Goal: Transaction & Acquisition: Book appointment/travel/reservation

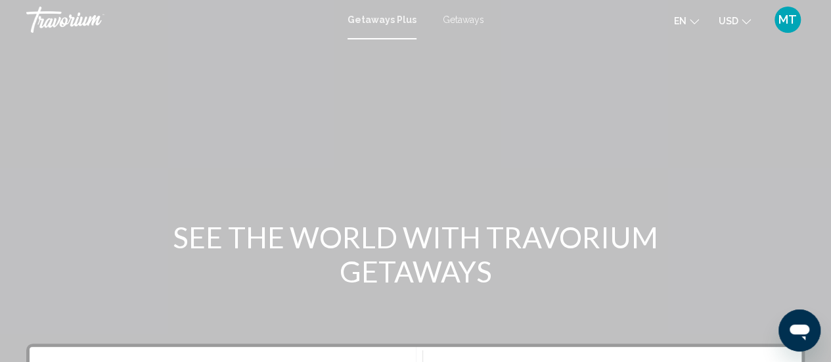
click at [457, 18] on span "Getaways" at bounding box center [463, 19] width 41 height 11
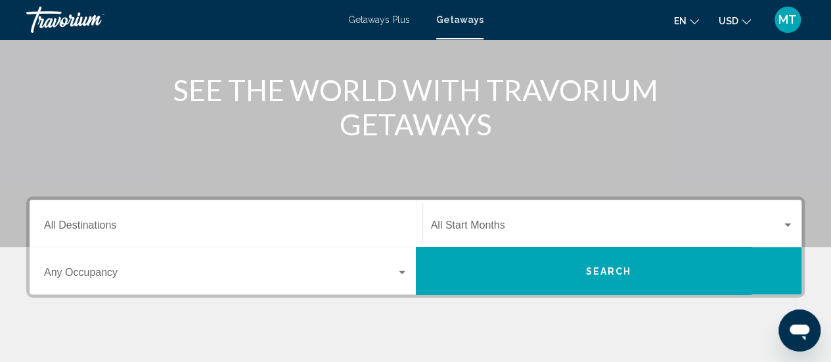
scroll to position [148, 0]
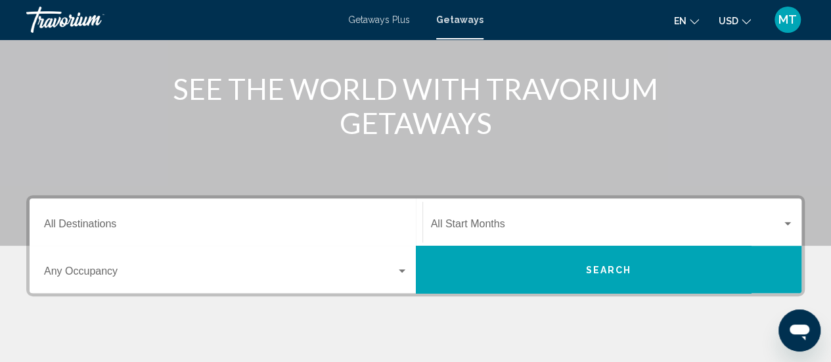
click at [79, 221] on input "Destination All Destinations" at bounding box center [226, 227] width 364 height 12
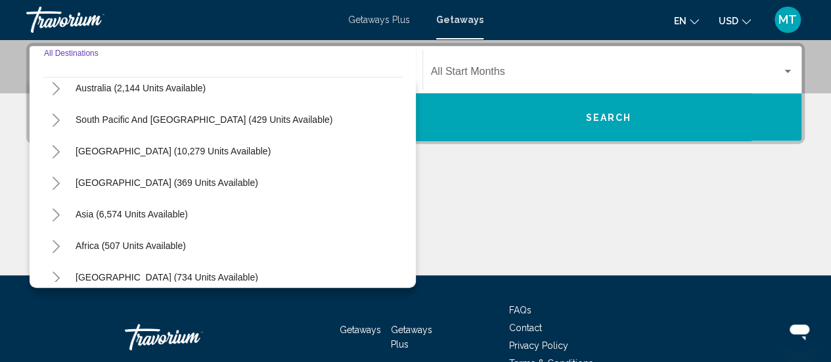
scroll to position [213, 0]
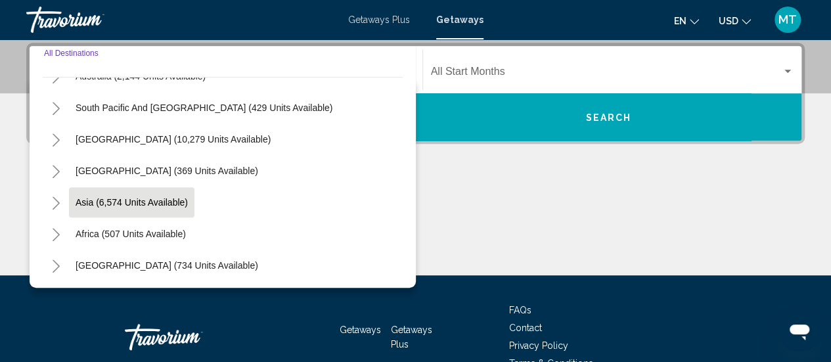
click at [98, 206] on span "Asia (6,574 units available)" at bounding box center [132, 202] width 112 height 11
type input "**********"
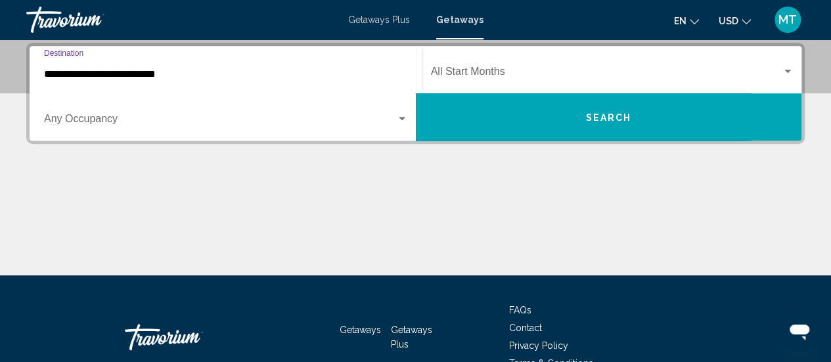
click at [630, 117] on span "Search" at bounding box center [608, 117] width 46 height 11
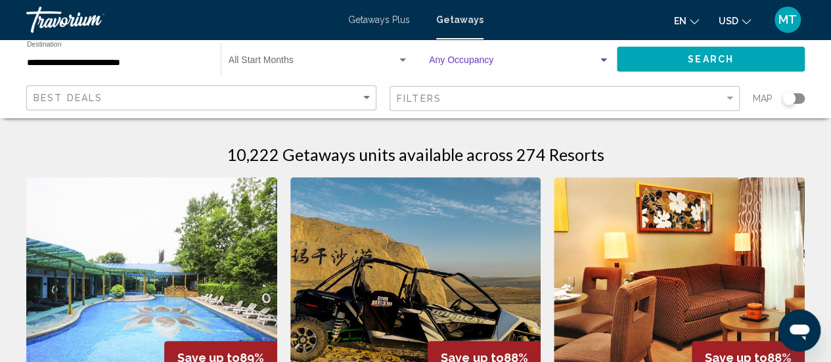
click at [592, 62] on span "Search widget" at bounding box center [513, 63] width 169 height 11
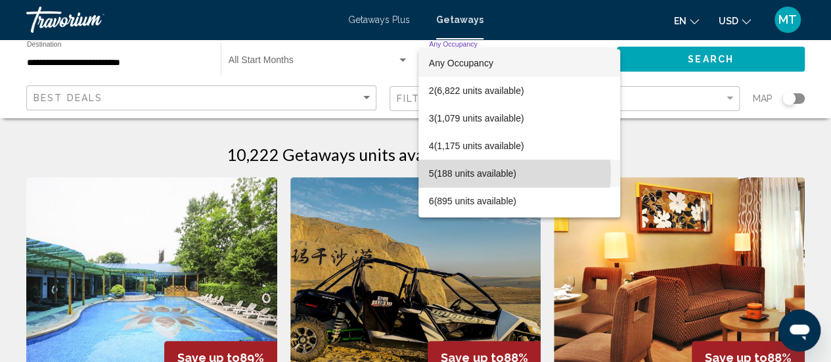
click at [504, 173] on span "5 (188 units available)" at bounding box center [519, 174] width 181 height 28
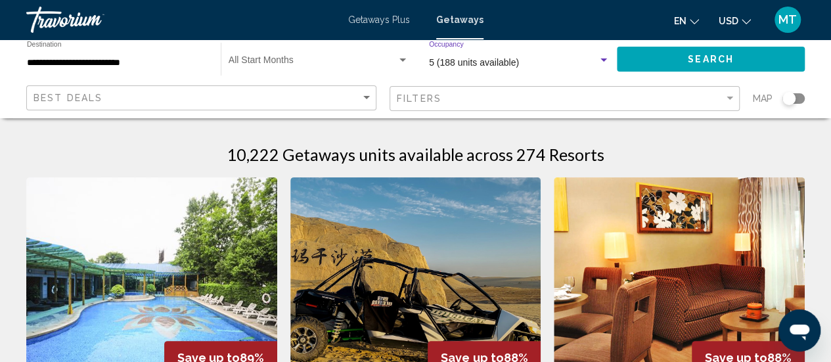
click at [686, 60] on button "Search" at bounding box center [711, 59] width 188 height 24
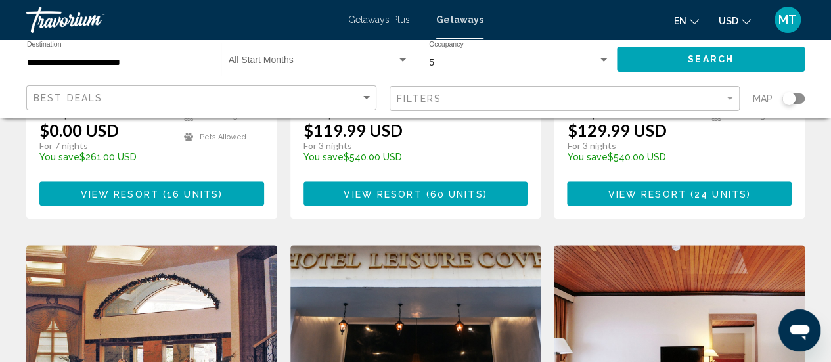
scroll to position [444, 0]
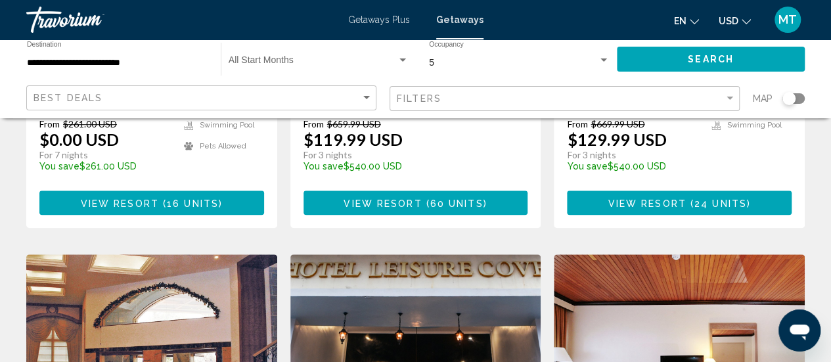
click at [160, 68] on input "**********" at bounding box center [117, 63] width 181 height 11
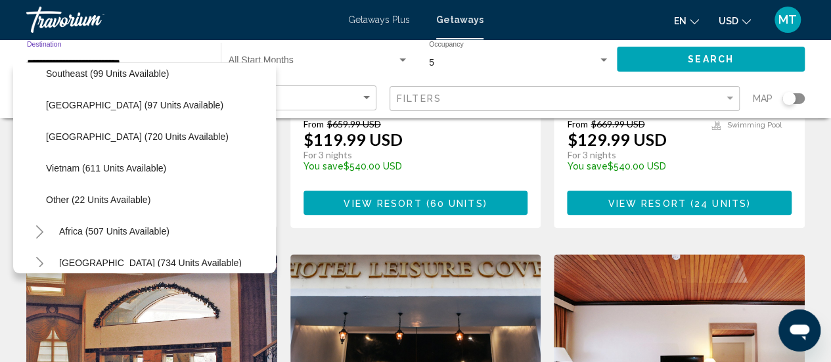
scroll to position [645, 0]
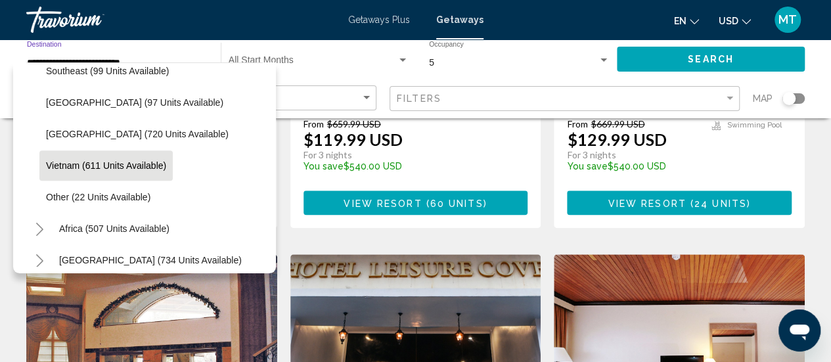
click at [91, 162] on span "Vietnam (611 units available)" at bounding box center [106, 165] width 120 height 11
type input "**********"
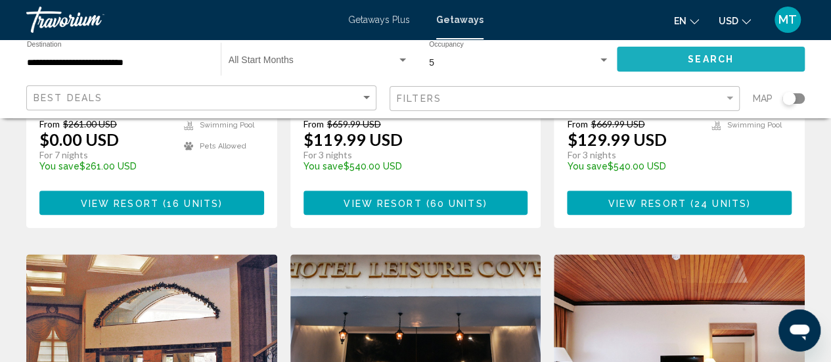
click at [676, 54] on button "Search" at bounding box center [711, 59] width 188 height 24
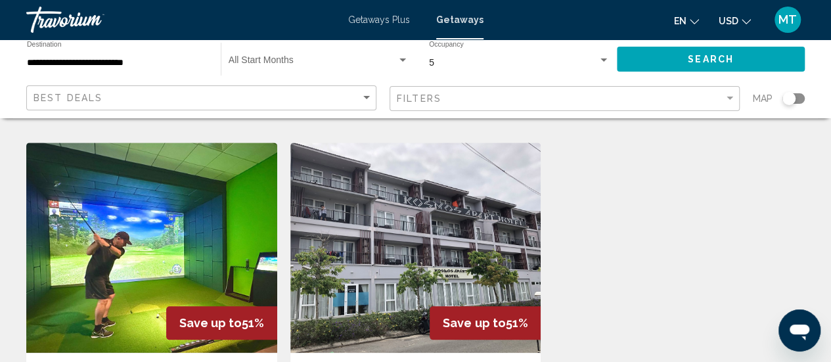
scroll to position [621, 0]
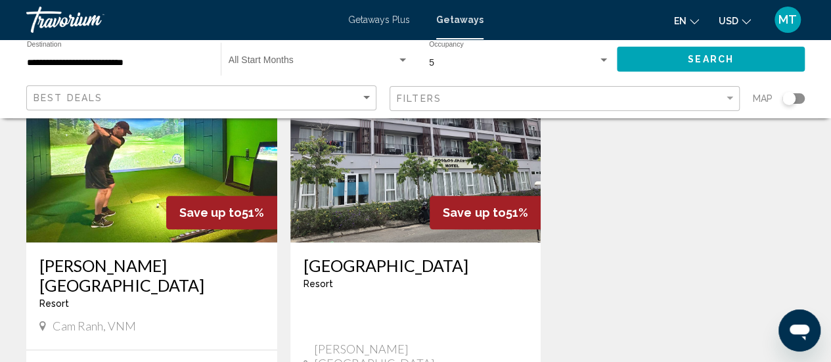
click at [168, 142] on img "Main content" at bounding box center [151, 137] width 251 height 210
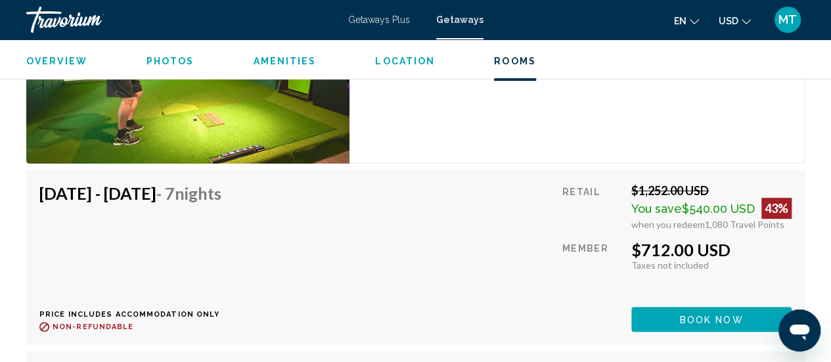
scroll to position [2691, 0]
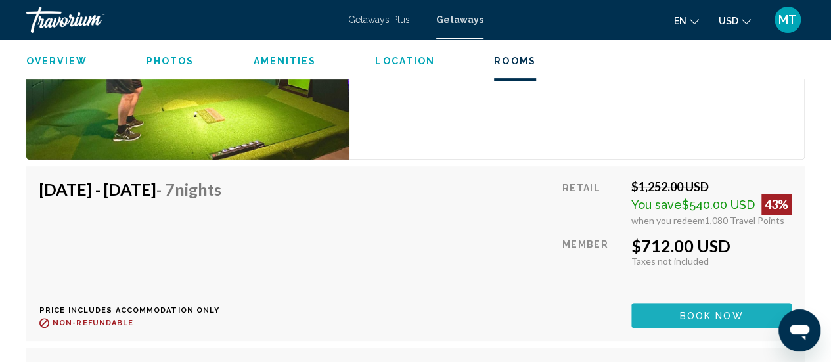
click at [732, 312] on span "Book now" at bounding box center [712, 316] width 64 height 11
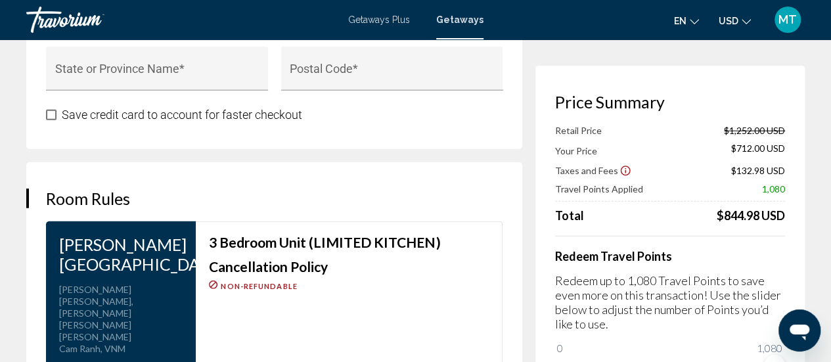
scroll to position [1604, 0]
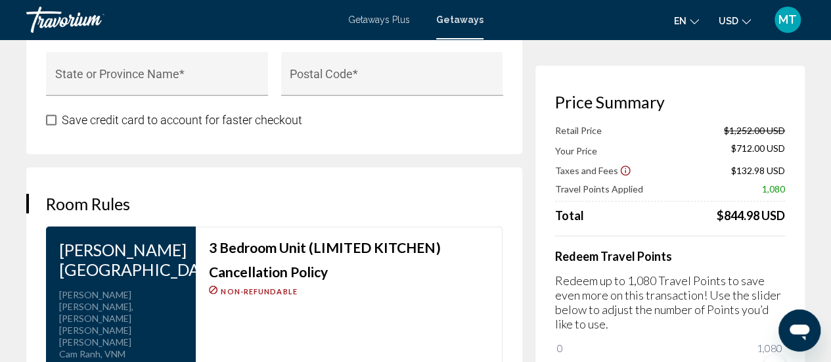
click at [331, 112] on div "Save credit card to account for faster checkout" at bounding box center [274, 120] width 456 height 16
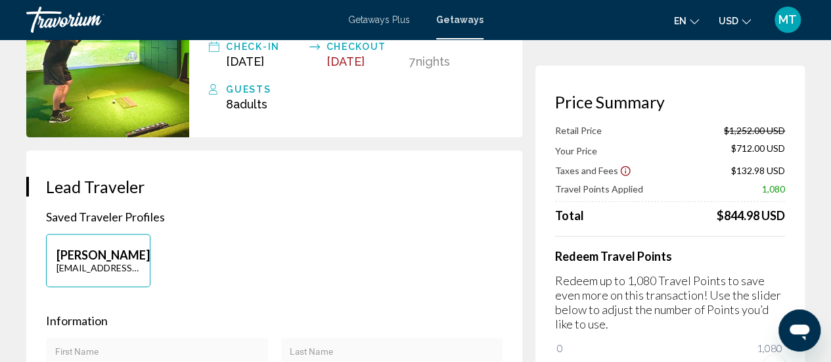
scroll to position [0, 0]
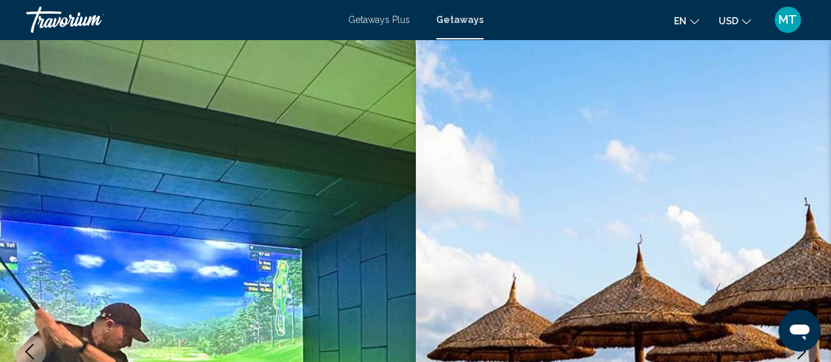
scroll to position [170, 0]
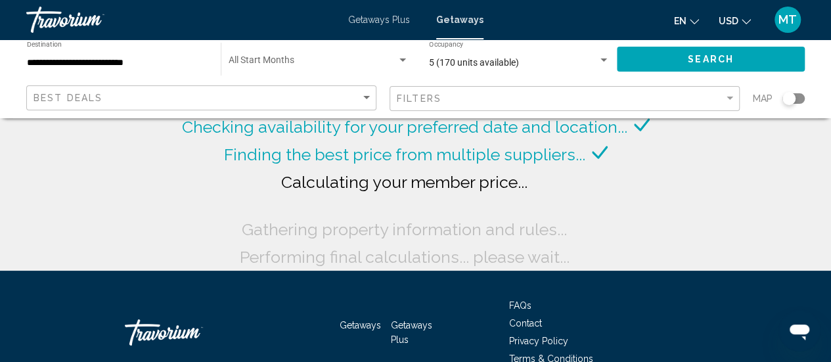
click at [146, 60] on input "**********" at bounding box center [117, 63] width 181 height 11
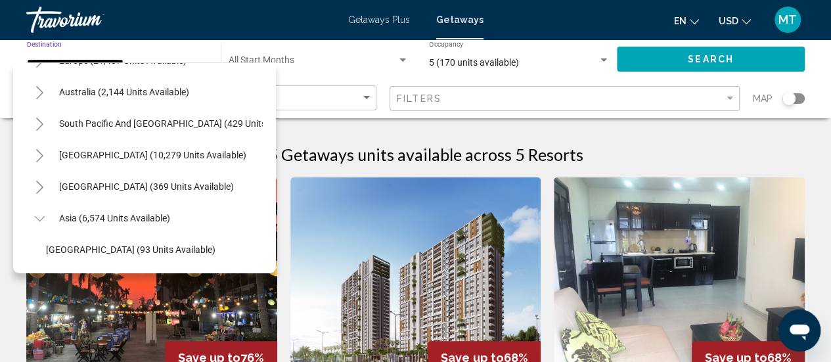
scroll to position [180, 0]
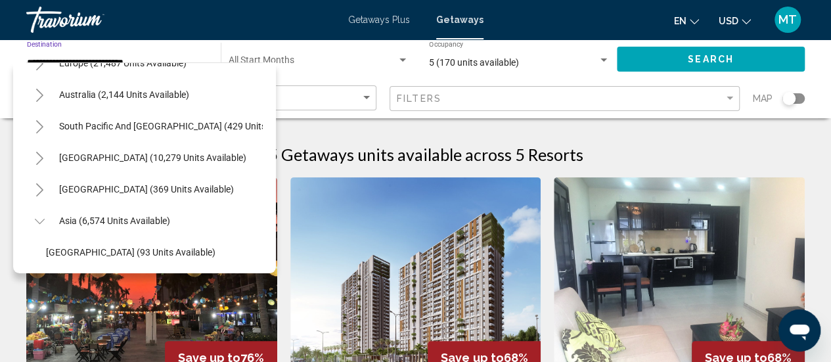
click at [33, 219] on button "Toggle Asia (6,574 units available)" at bounding box center [39, 220] width 26 height 26
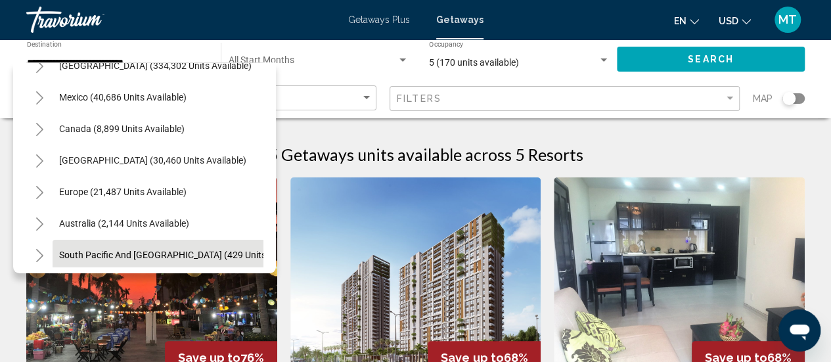
scroll to position [62, 0]
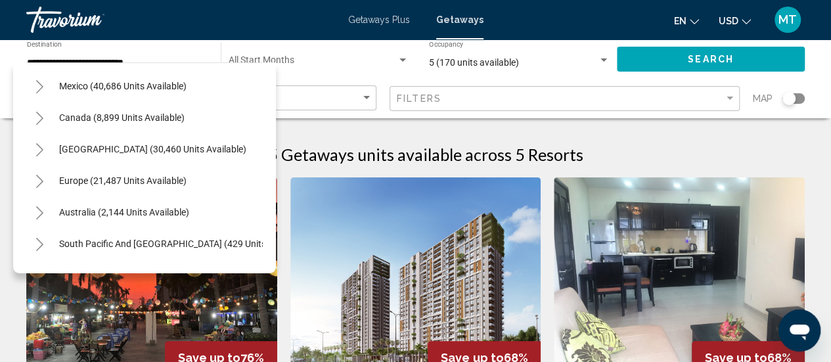
click at [33, 183] on button "Toggle Europe (21,487 units available)" at bounding box center [39, 180] width 26 height 26
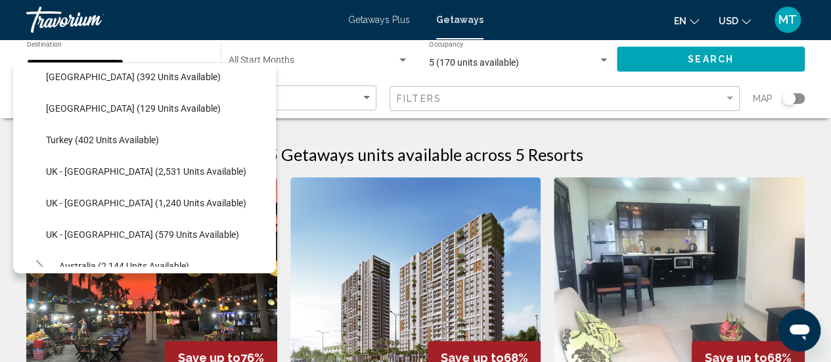
scroll to position [797, 0]
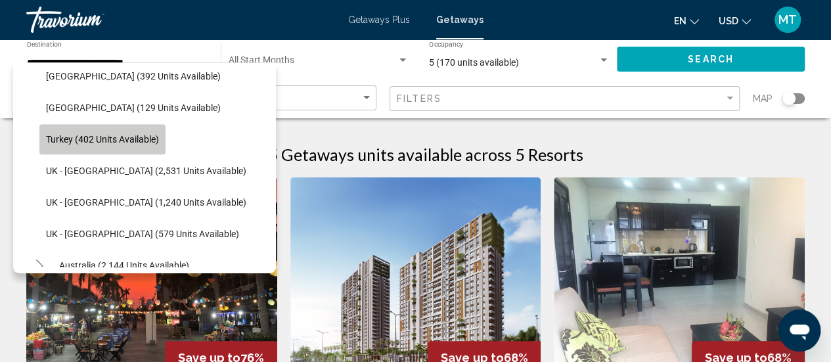
click at [117, 141] on span "Turkey (402 units available)" at bounding box center [102, 139] width 113 height 11
type input "**********"
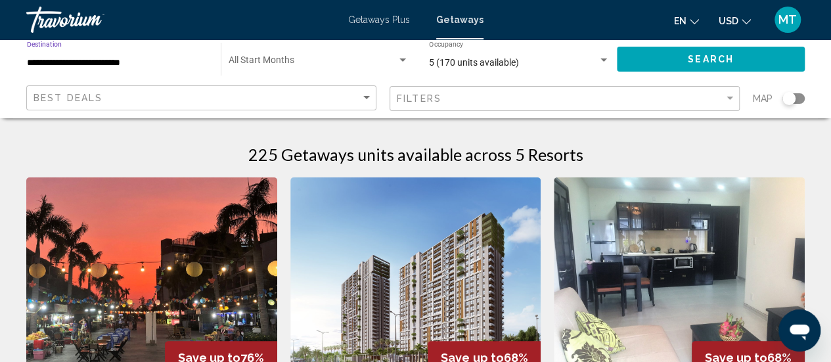
click at [701, 56] on span "Search" at bounding box center [711, 60] width 46 height 11
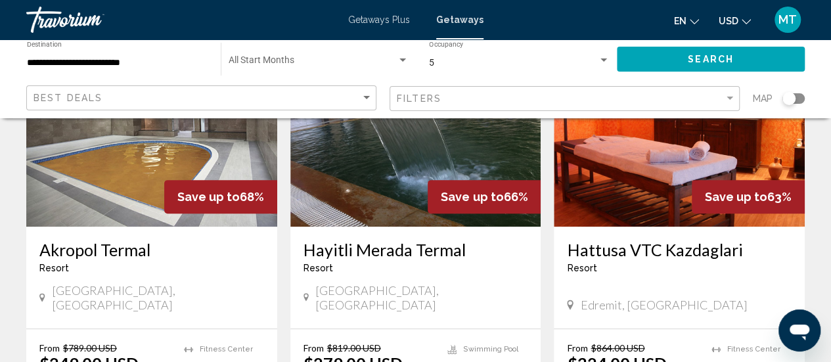
scroll to position [157, 0]
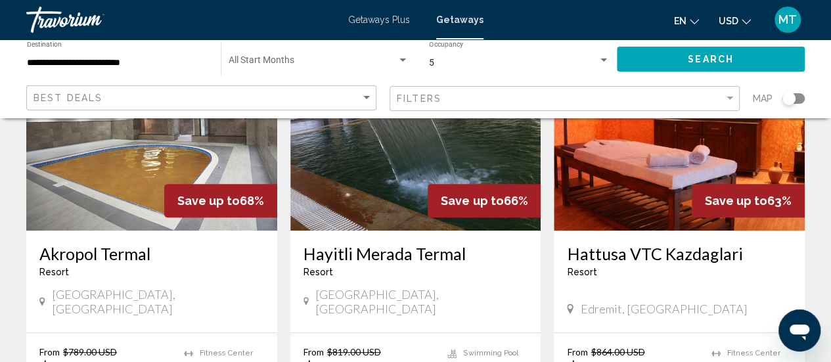
click at [141, 166] on img "Main content" at bounding box center [151, 125] width 251 height 210
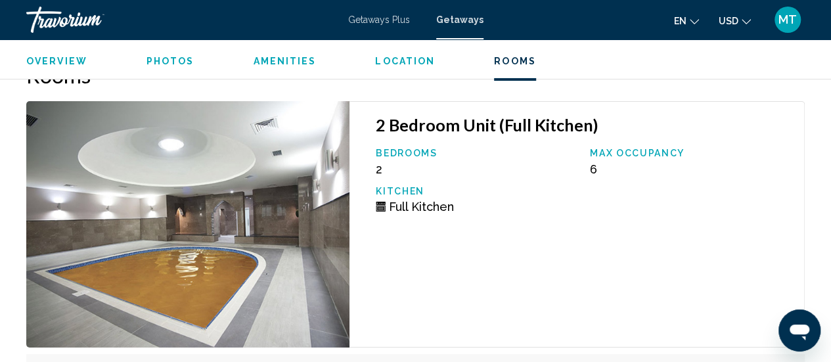
scroll to position [2256, 0]
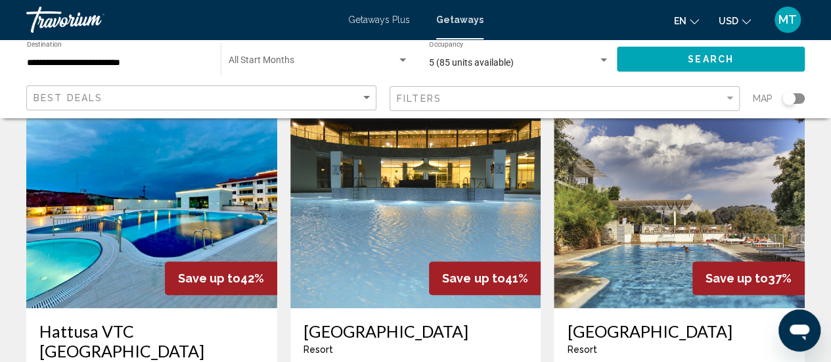
scroll to position [541, 0]
click at [681, 207] on img "Main content" at bounding box center [679, 203] width 251 height 210
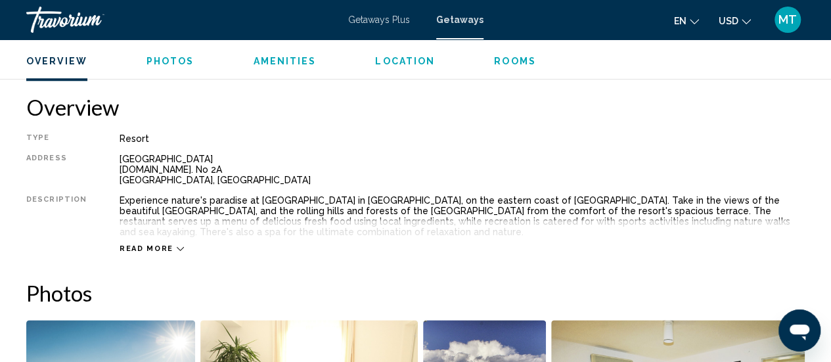
scroll to position [693, 0]
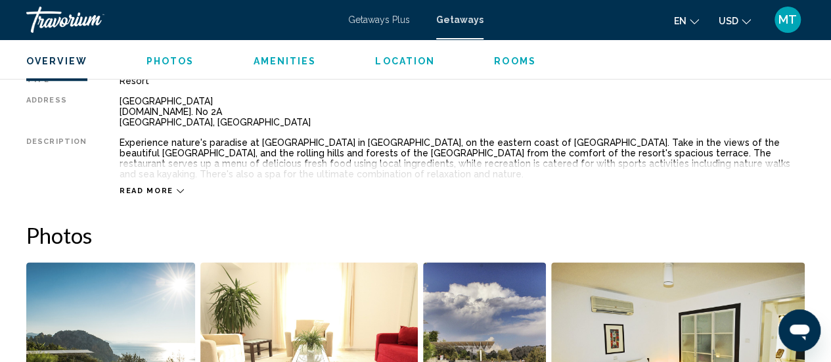
click at [177, 192] on icon "Main content" at bounding box center [180, 190] width 7 height 7
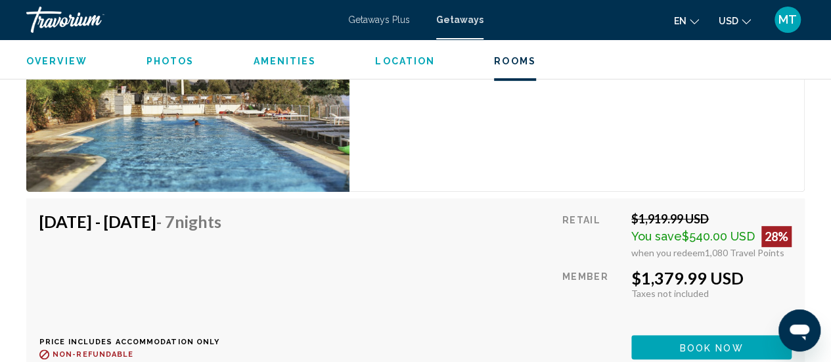
scroll to position [2728, 0]
